Goal: Check status: Check status

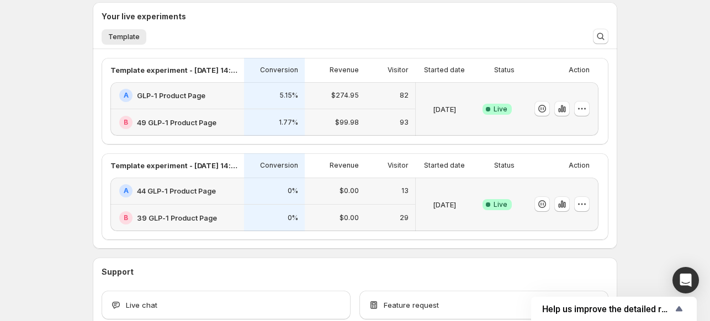
scroll to position [205, 0]
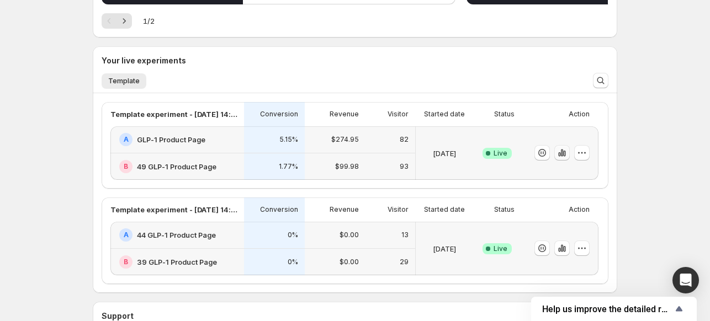
click at [563, 153] on icon "button" at bounding box center [561, 152] width 11 height 11
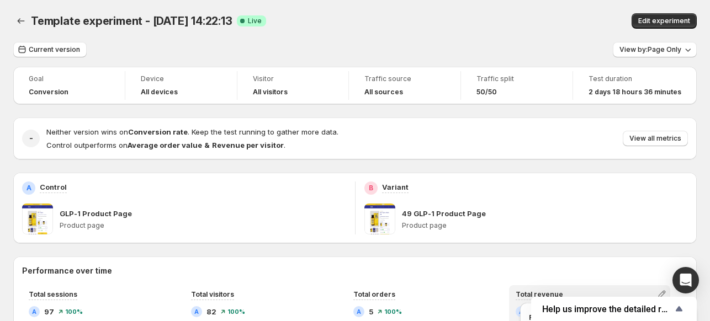
scroll to position [221, 0]
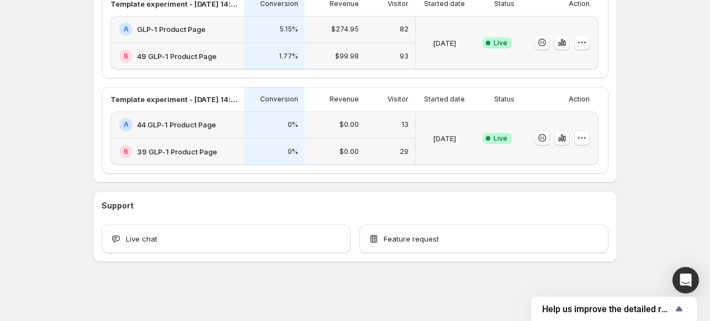
scroll to position [205, 0]
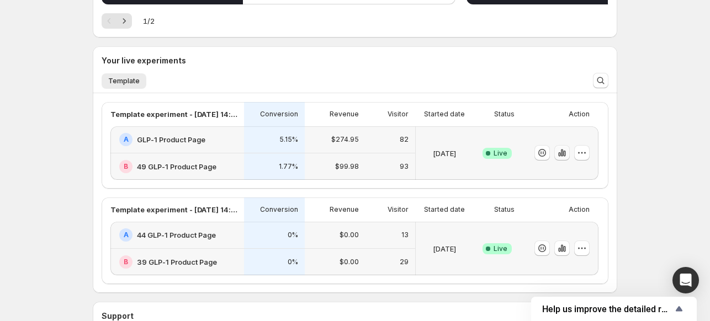
click at [563, 156] on icon "button" at bounding box center [562, 153] width 2 height 7
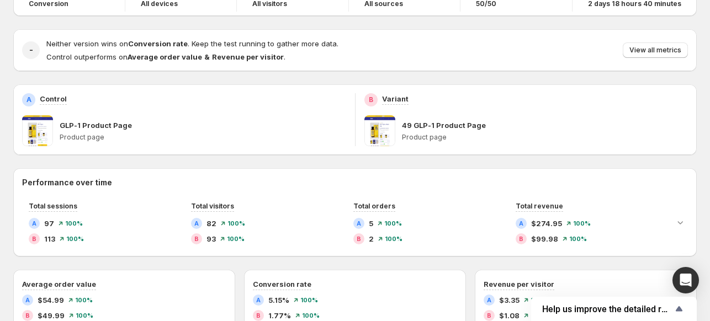
scroll to position [110, 0]
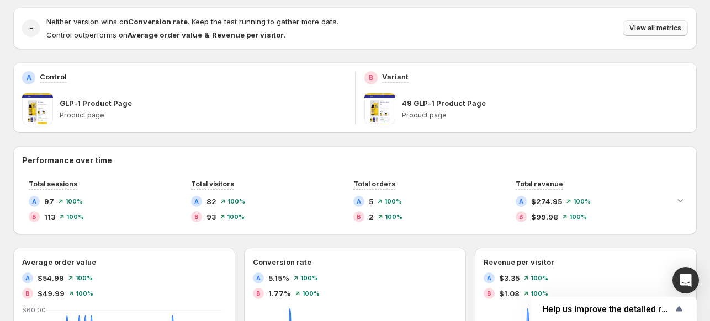
click at [671, 24] on button "View all metrics" at bounding box center [654, 27] width 65 height 15
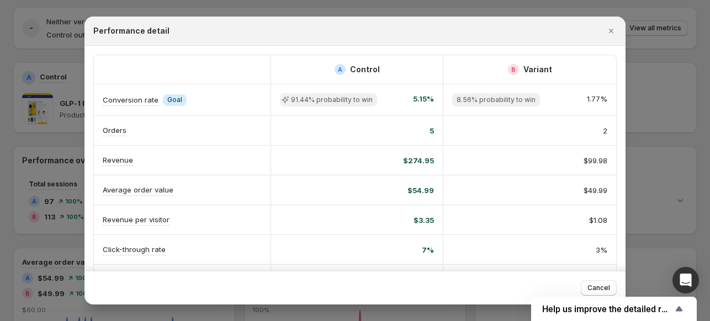
scroll to position [178, 0]
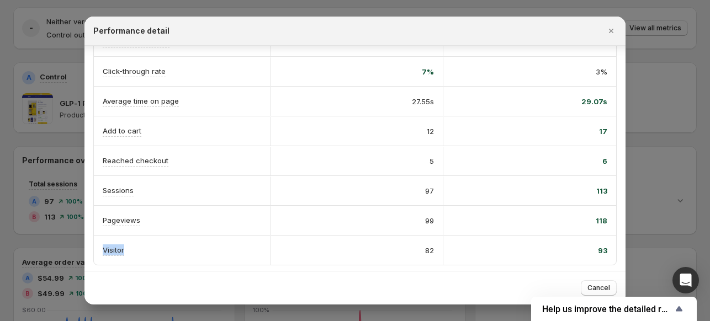
drag, startPoint x: 133, startPoint y: 246, endPoint x: 99, endPoint y: 247, distance: 34.2
click at [99, 247] on div "Visitor" at bounding box center [182, 250] width 177 height 29
copy p "Visitor"
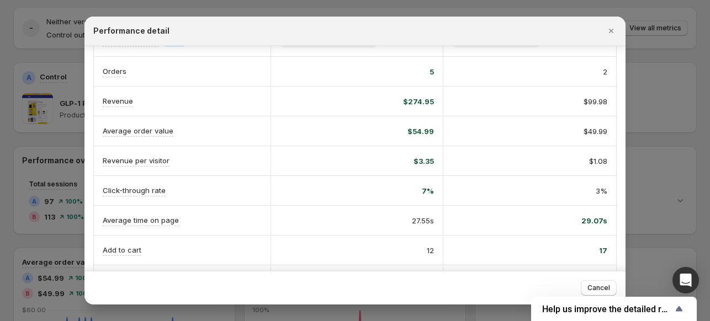
scroll to position [0, 0]
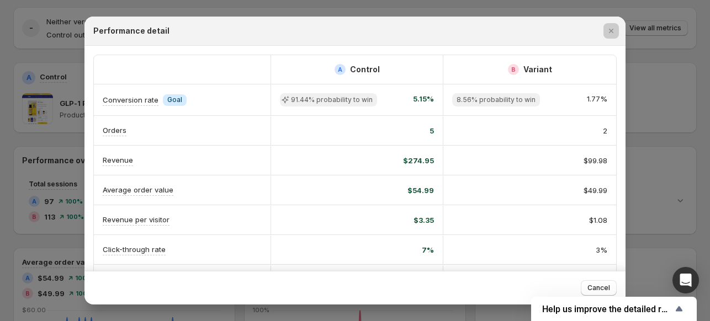
click at [55, 35] on div at bounding box center [355, 160] width 710 height 321
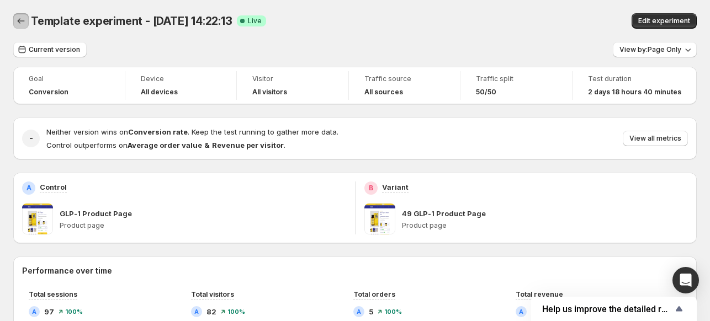
click at [24, 18] on icon "Back" at bounding box center [20, 20] width 11 height 11
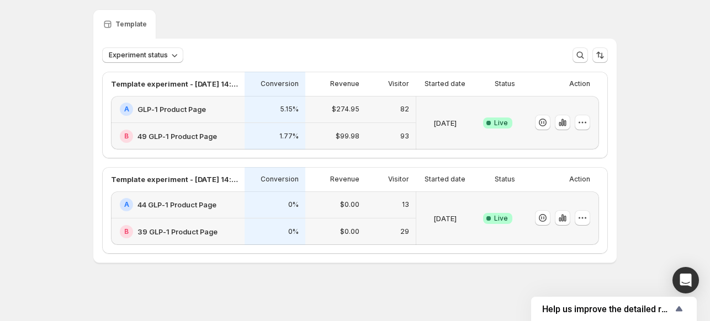
scroll to position [33, 0]
click at [559, 216] on icon "button" at bounding box center [562, 217] width 11 height 11
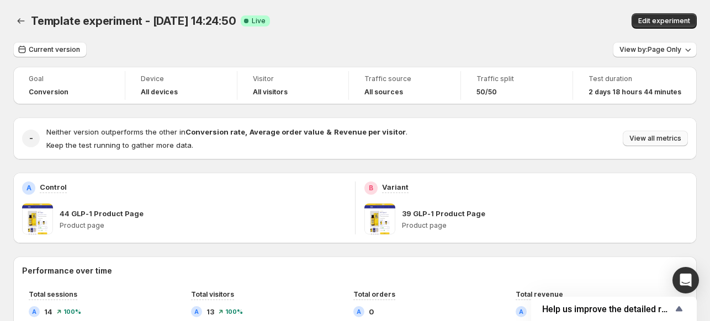
click at [638, 136] on span "View all metrics" at bounding box center [655, 138] width 52 height 9
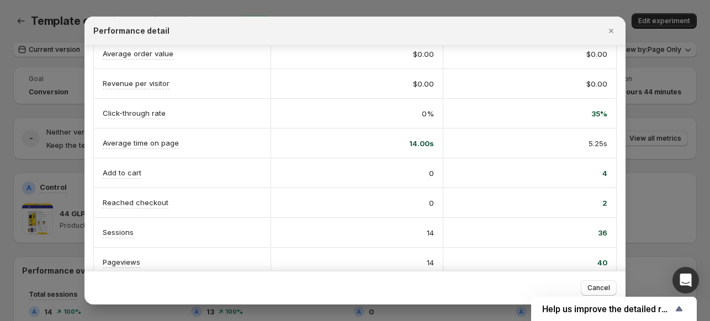
scroll to position [177, 0]
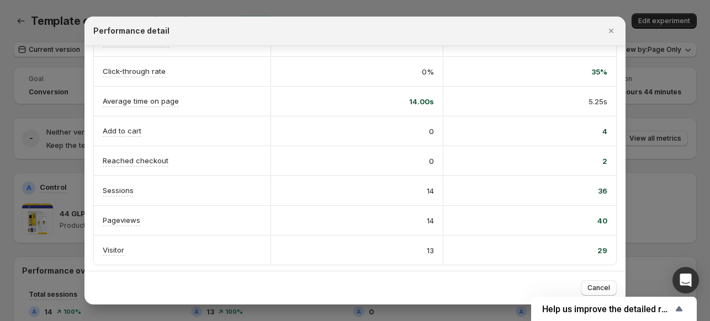
click at [67, 55] on div at bounding box center [355, 160] width 710 height 321
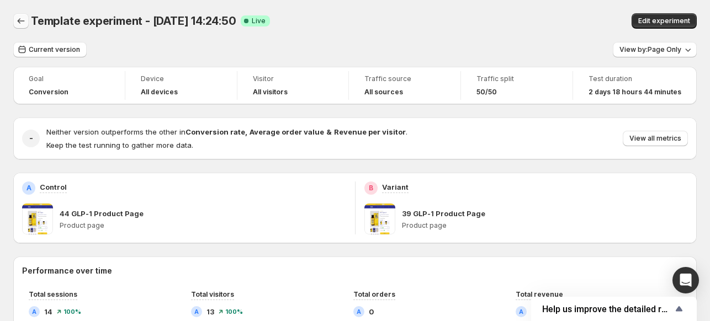
click at [15, 16] on icon "Back" at bounding box center [20, 20] width 11 height 11
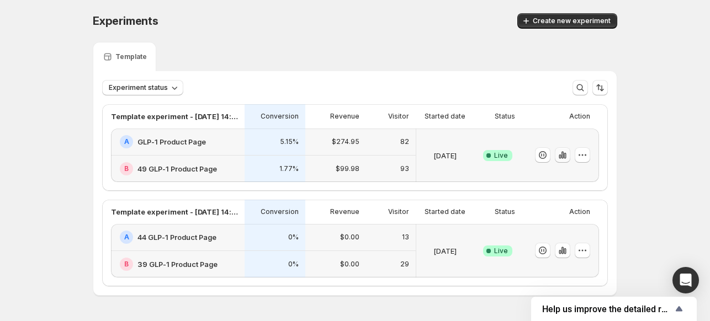
click at [560, 157] on icon "button" at bounding box center [562, 155] width 11 height 11
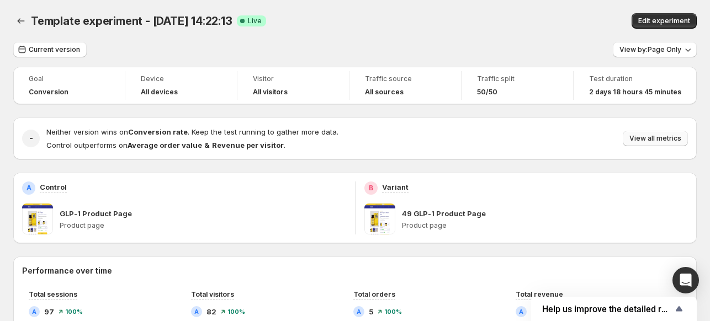
click at [642, 137] on span "View all metrics" at bounding box center [655, 138] width 52 height 9
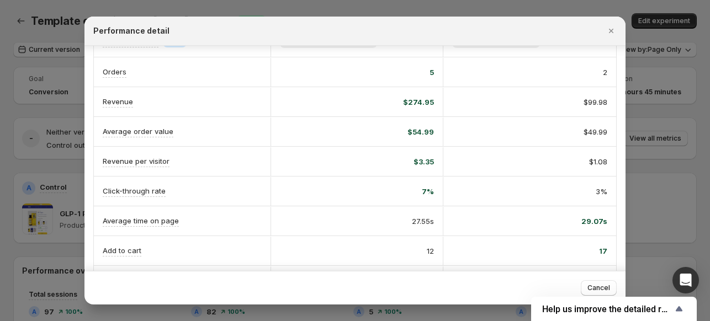
scroll to position [110, 0]
